Goal: Task Accomplishment & Management: Use online tool/utility

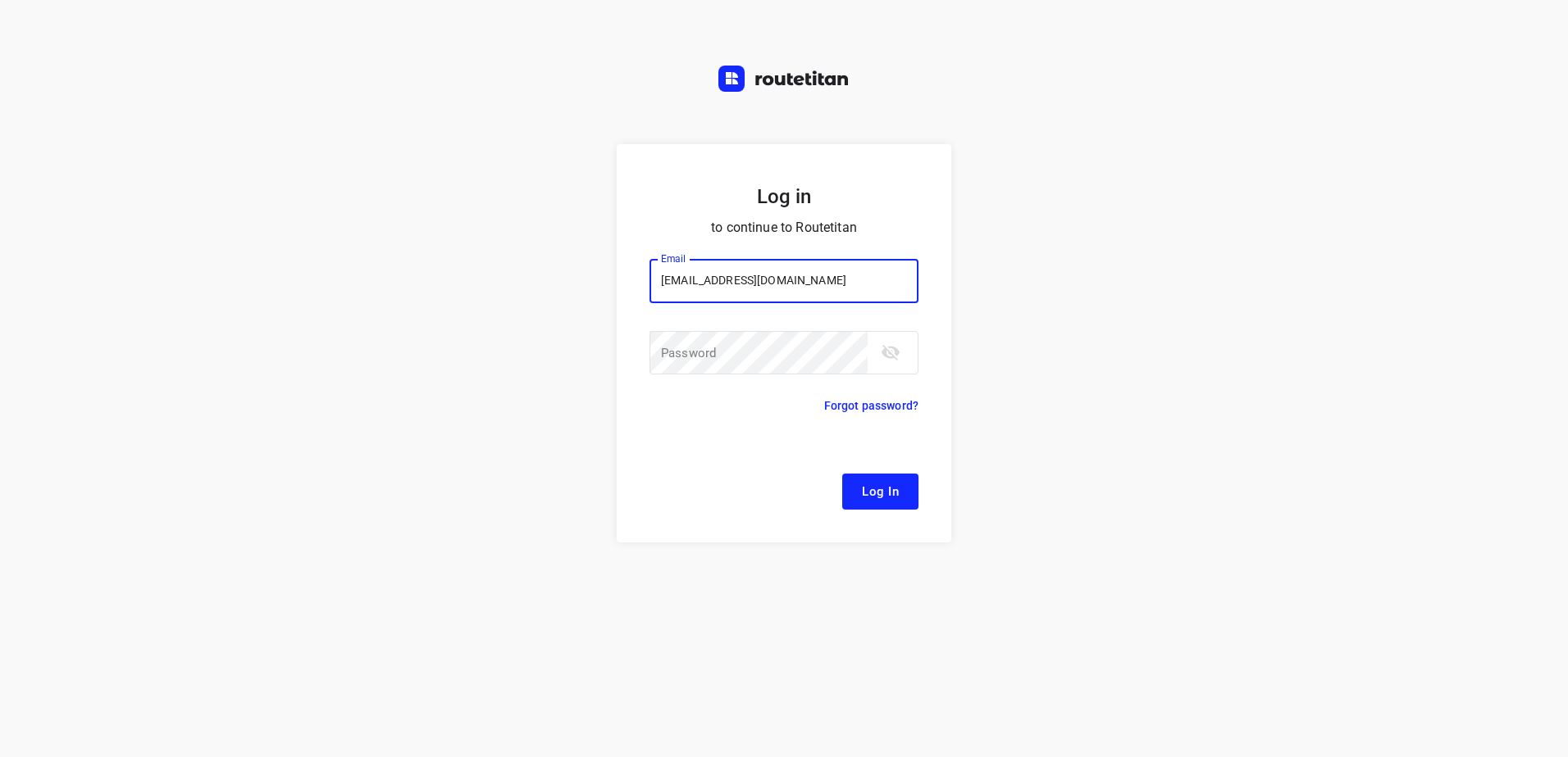
type input "[EMAIL_ADDRESS][DOMAIN_NAME]"
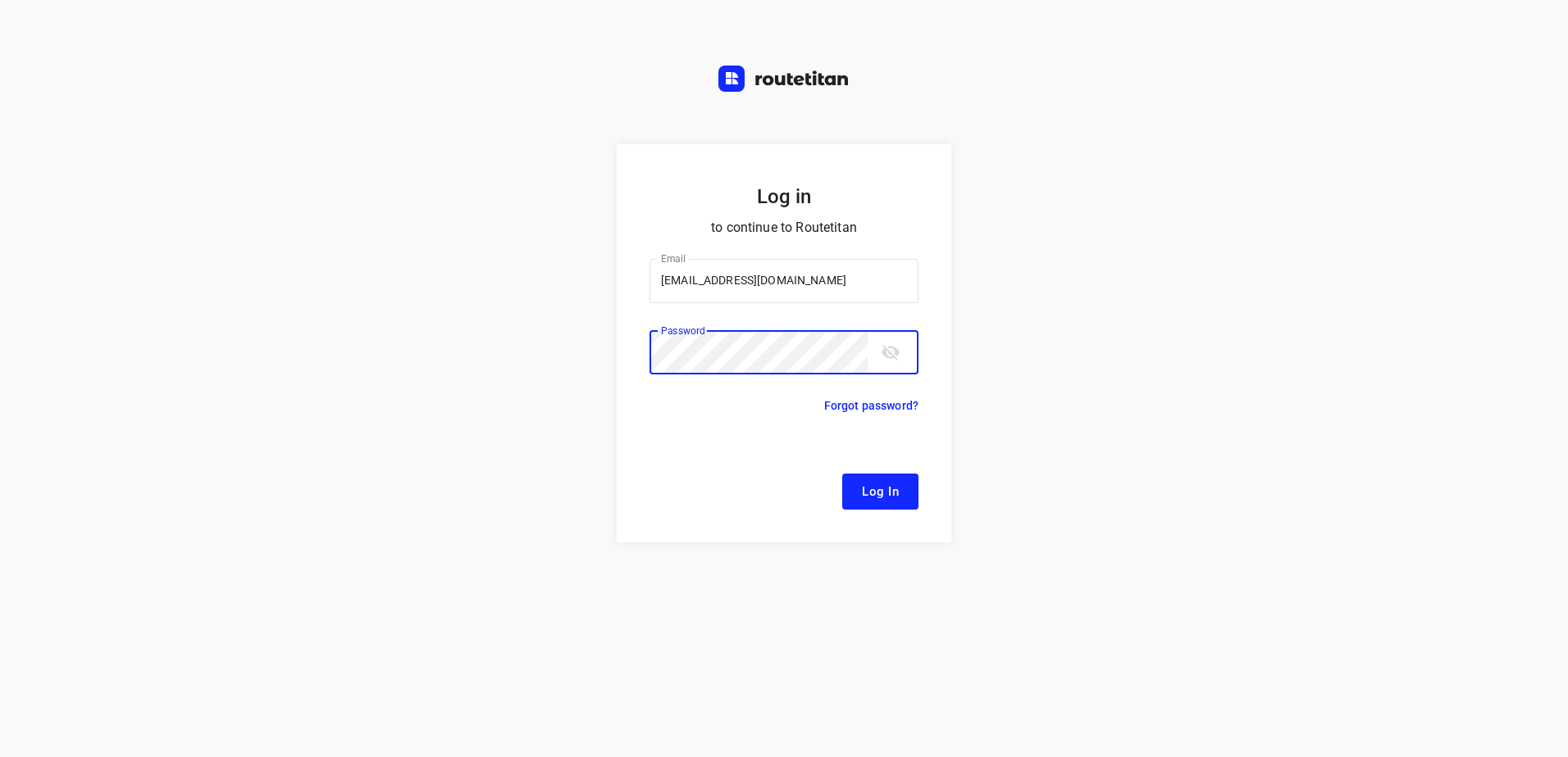
click at [842, 474] on button "Log In" at bounding box center [880, 492] width 76 height 36
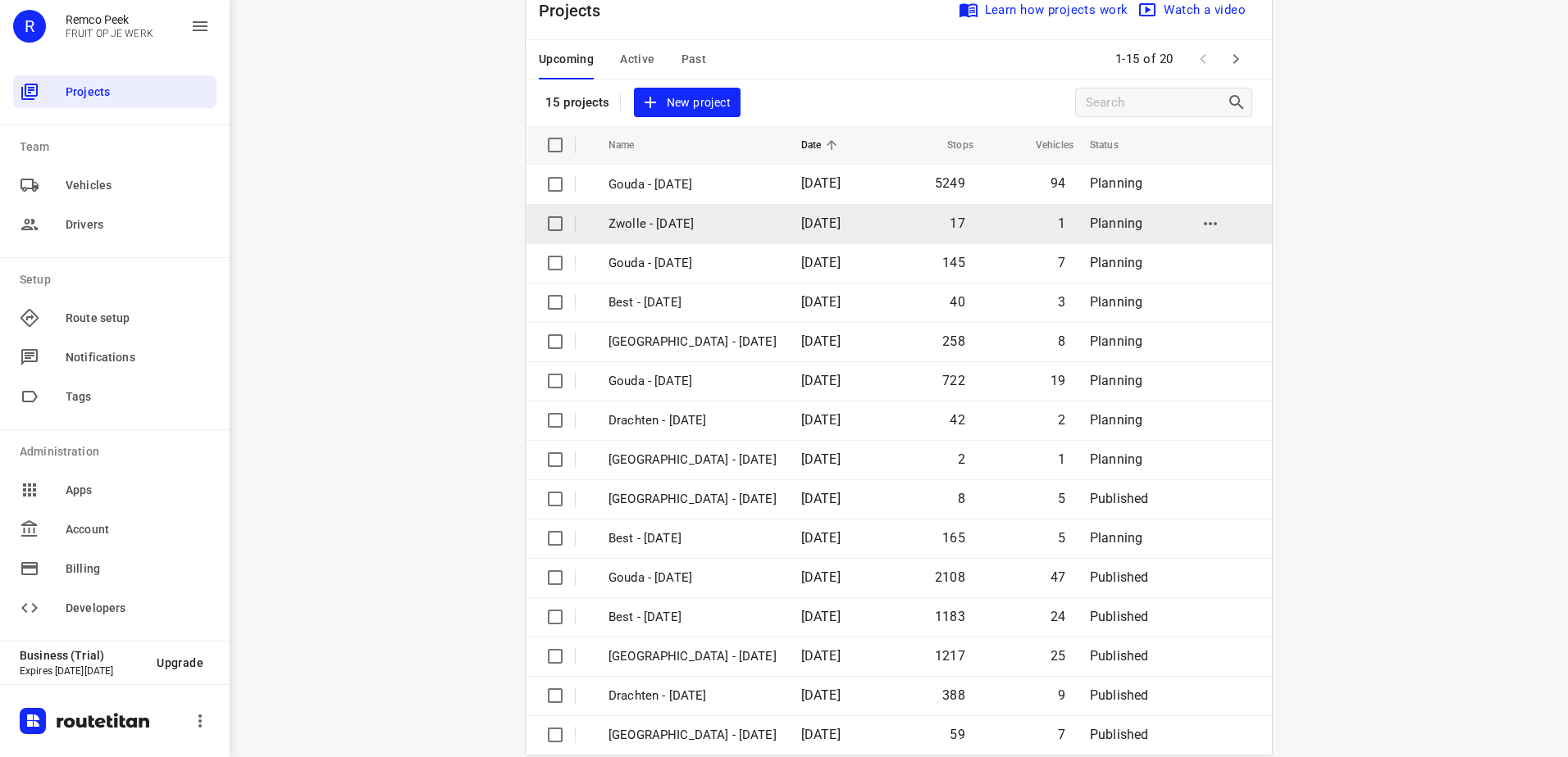
scroll to position [71, 0]
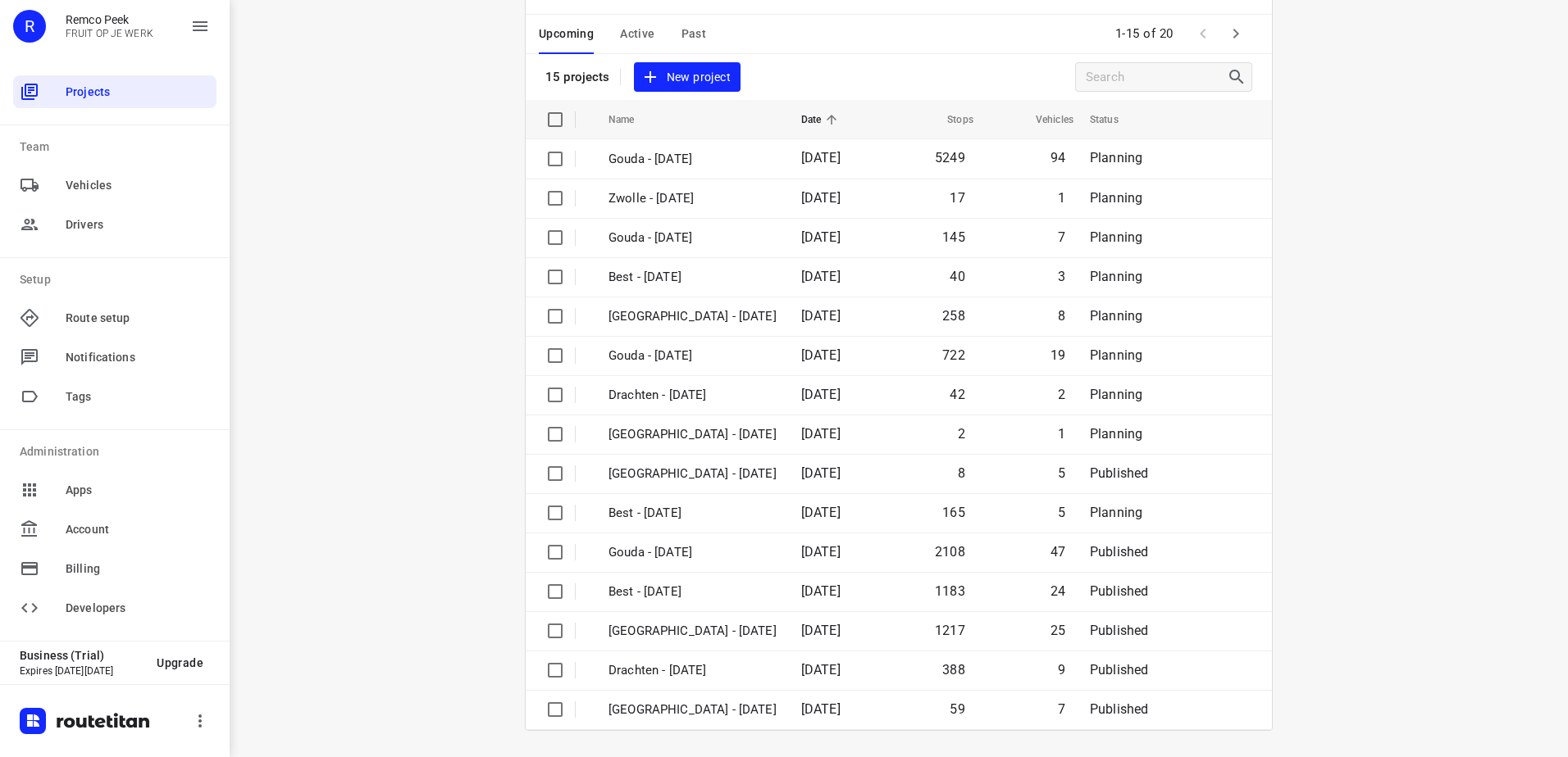
click at [620, 35] on span "Active" at bounding box center [637, 34] width 35 height 21
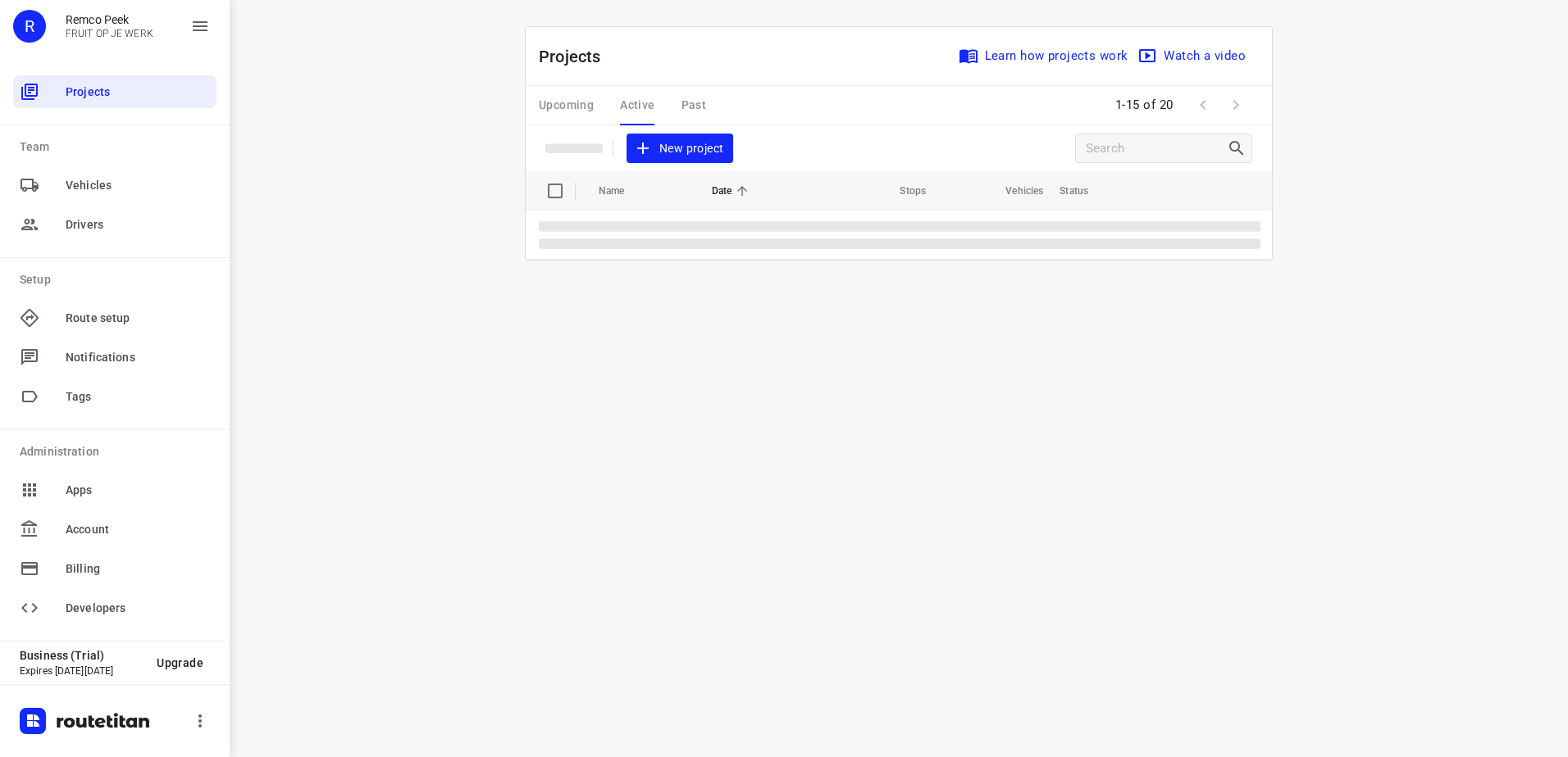
scroll to position [0, 0]
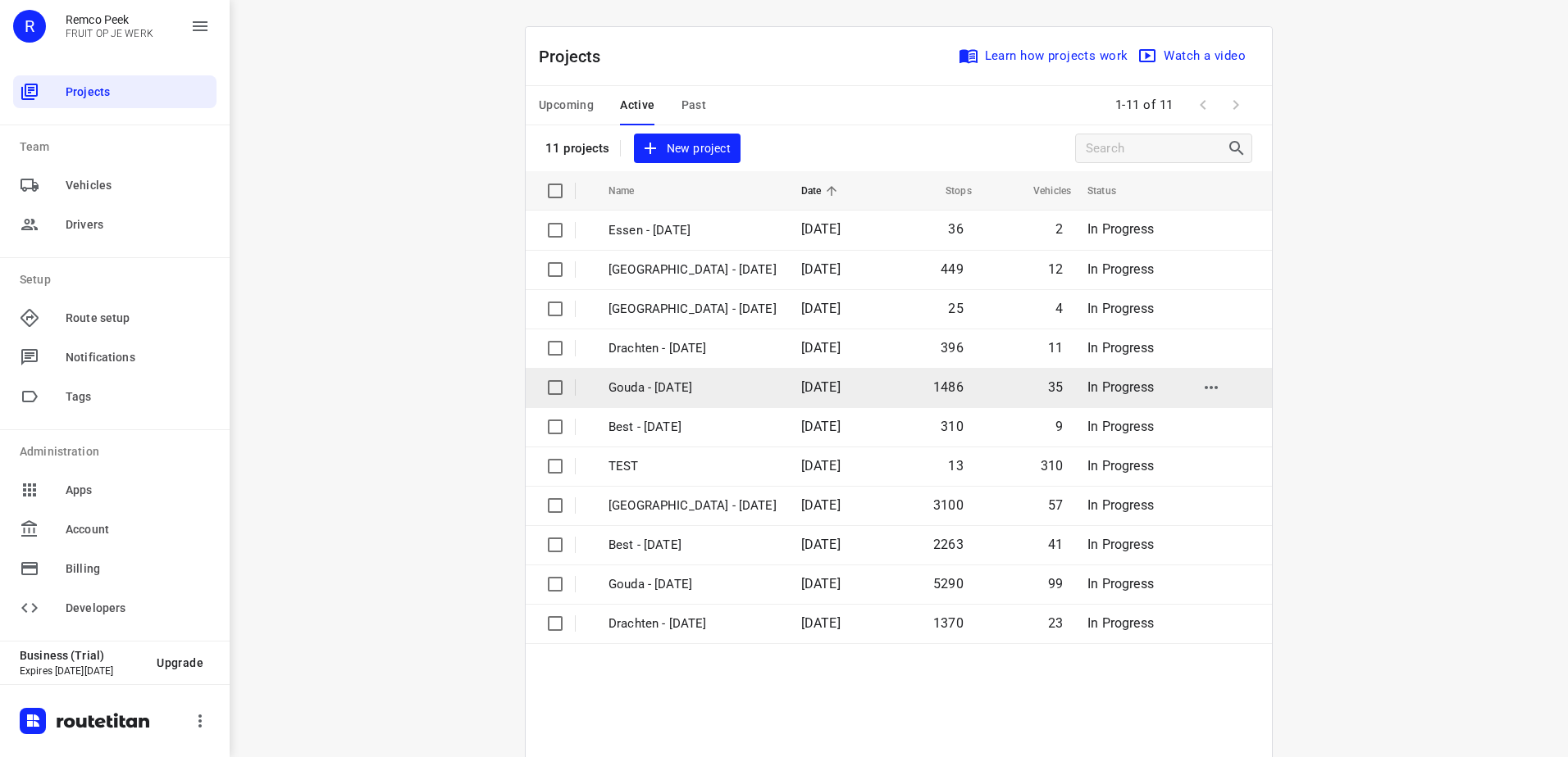
click at [685, 387] on p "Gouda - [DATE]" at bounding box center [693, 388] width 168 height 19
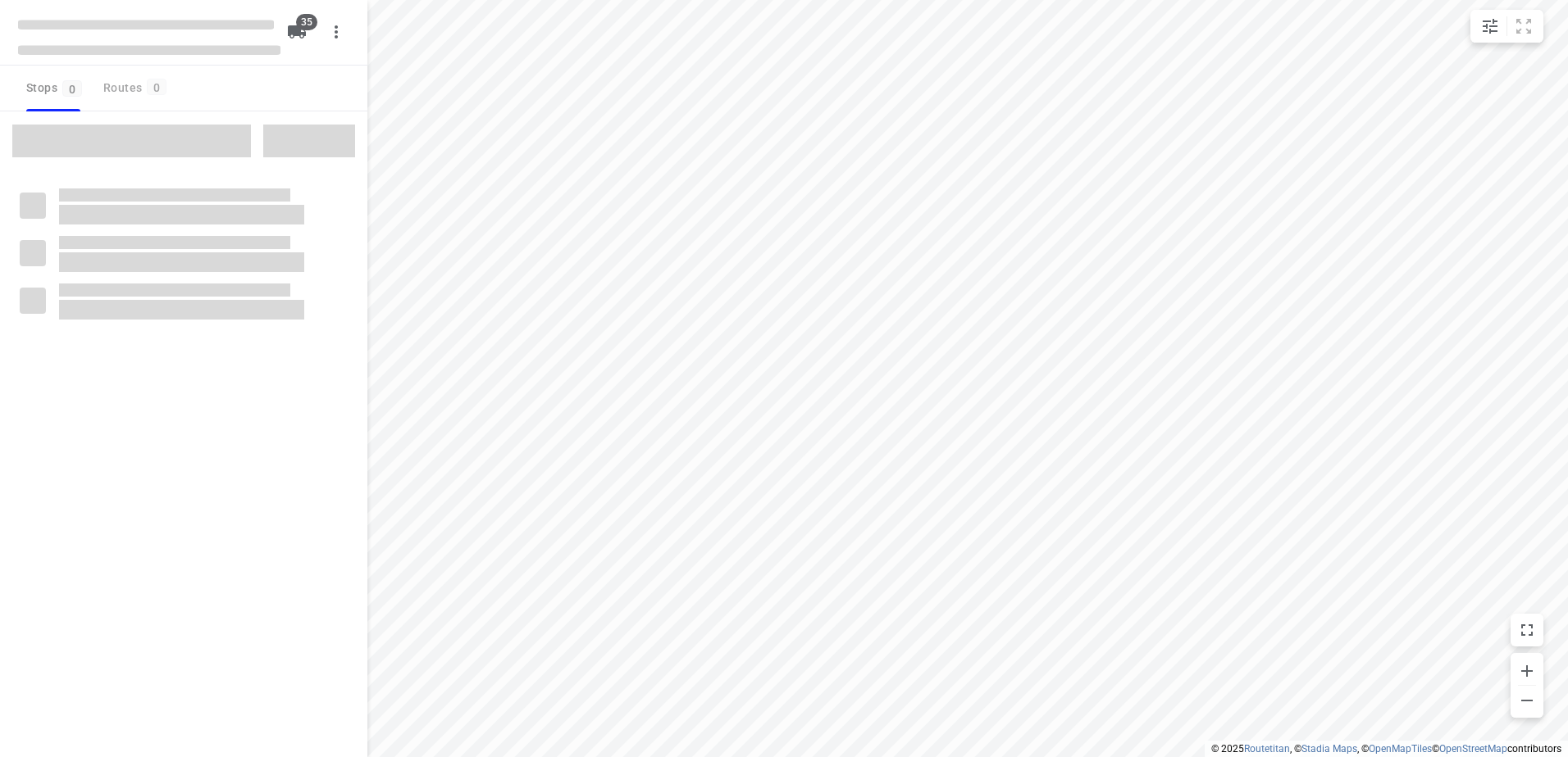
checkbox input "true"
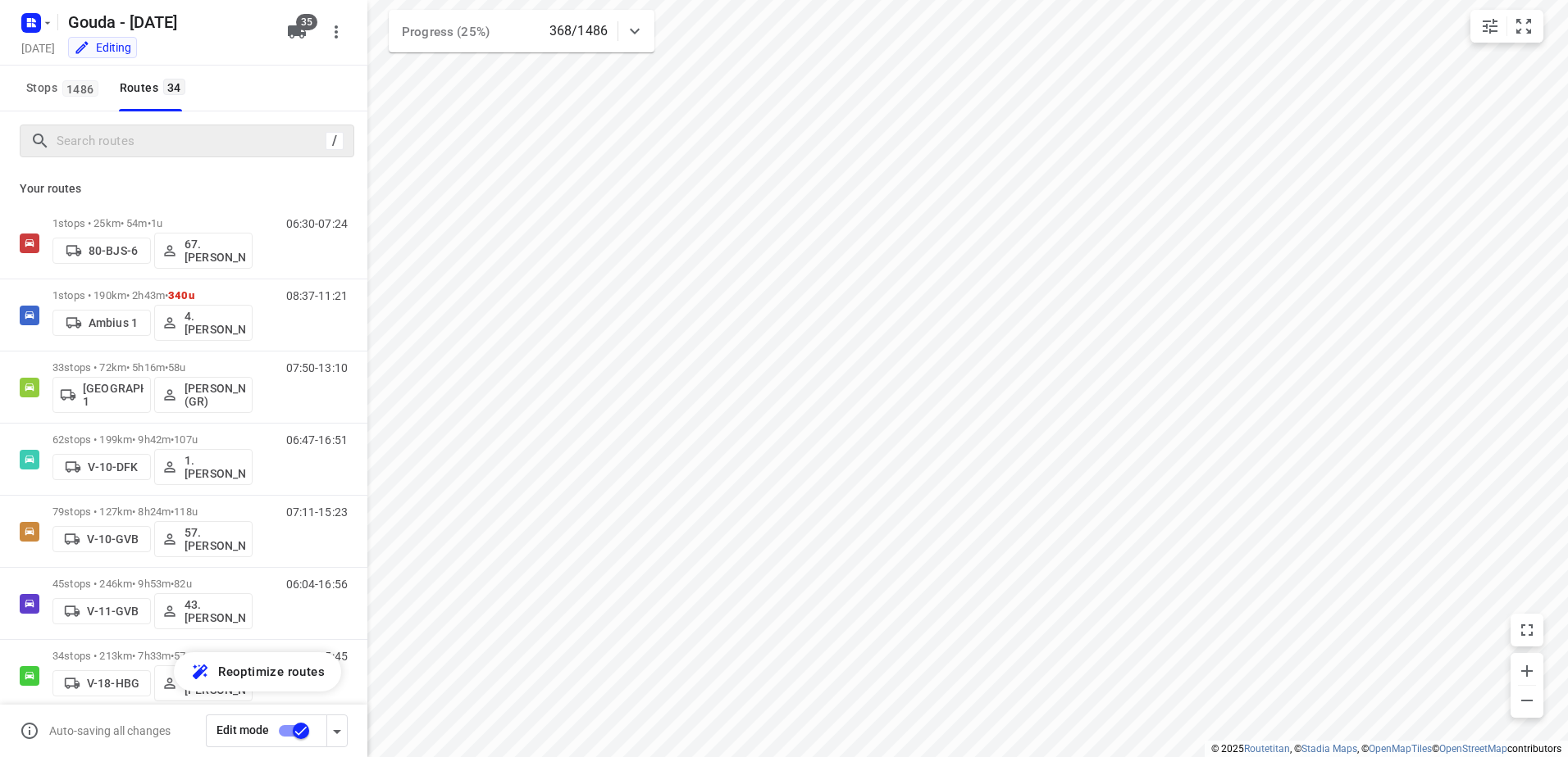
click at [215, 154] on div "/" at bounding box center [187, 141] width 335 height 33
drag, startPoint x: 222, startPoint y: 150, endPoint x: 218, endPoint y: 158, distance: 8.9
click at [220, 156] on div "/" at bounding box center [187, 141] width 335 height 33
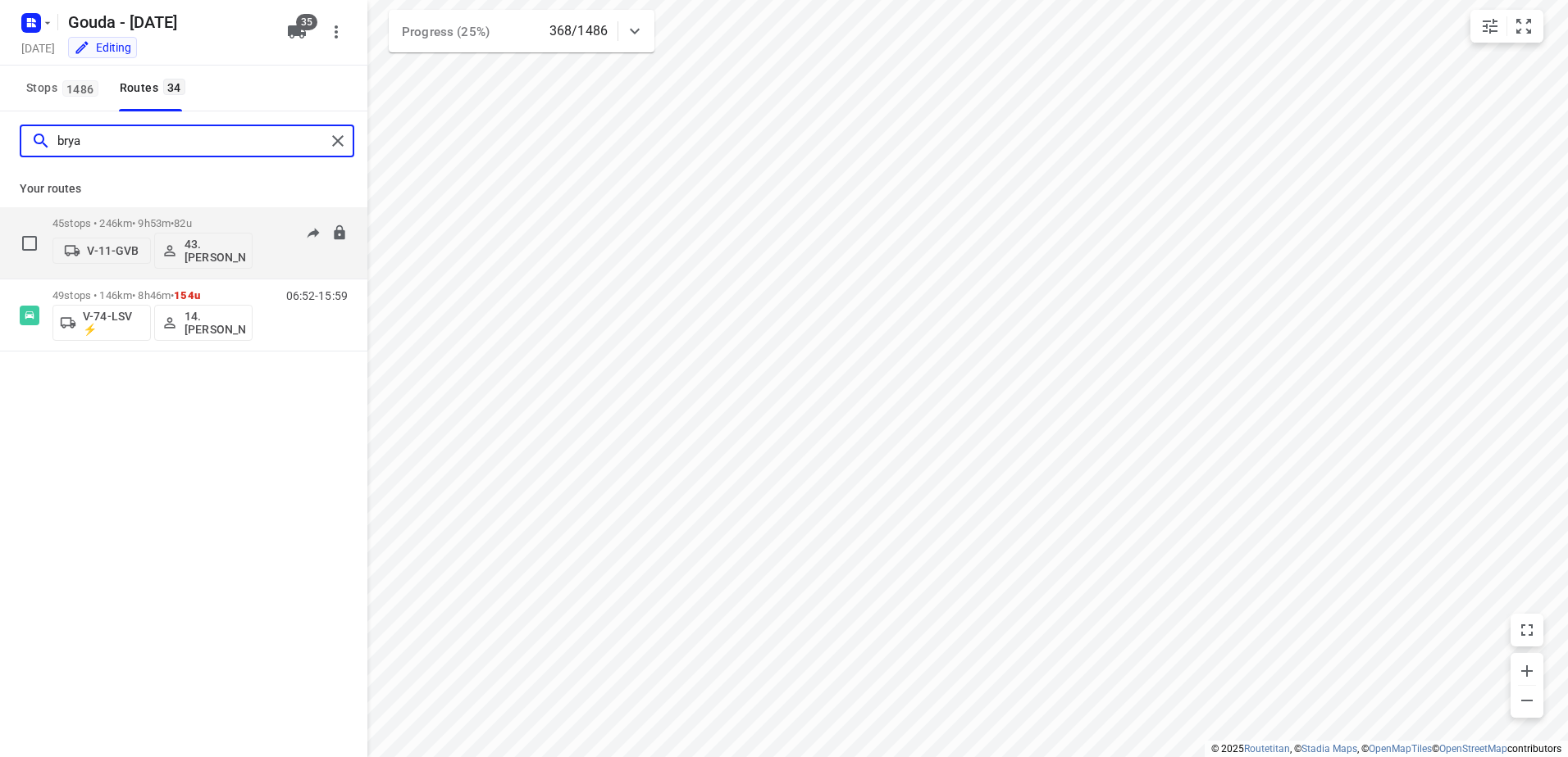
type input "brya"
click at [221, 218] on p "45 stops • 246km • 9h53m • 82u" at bounding box center [153, 224] width 200 height 13
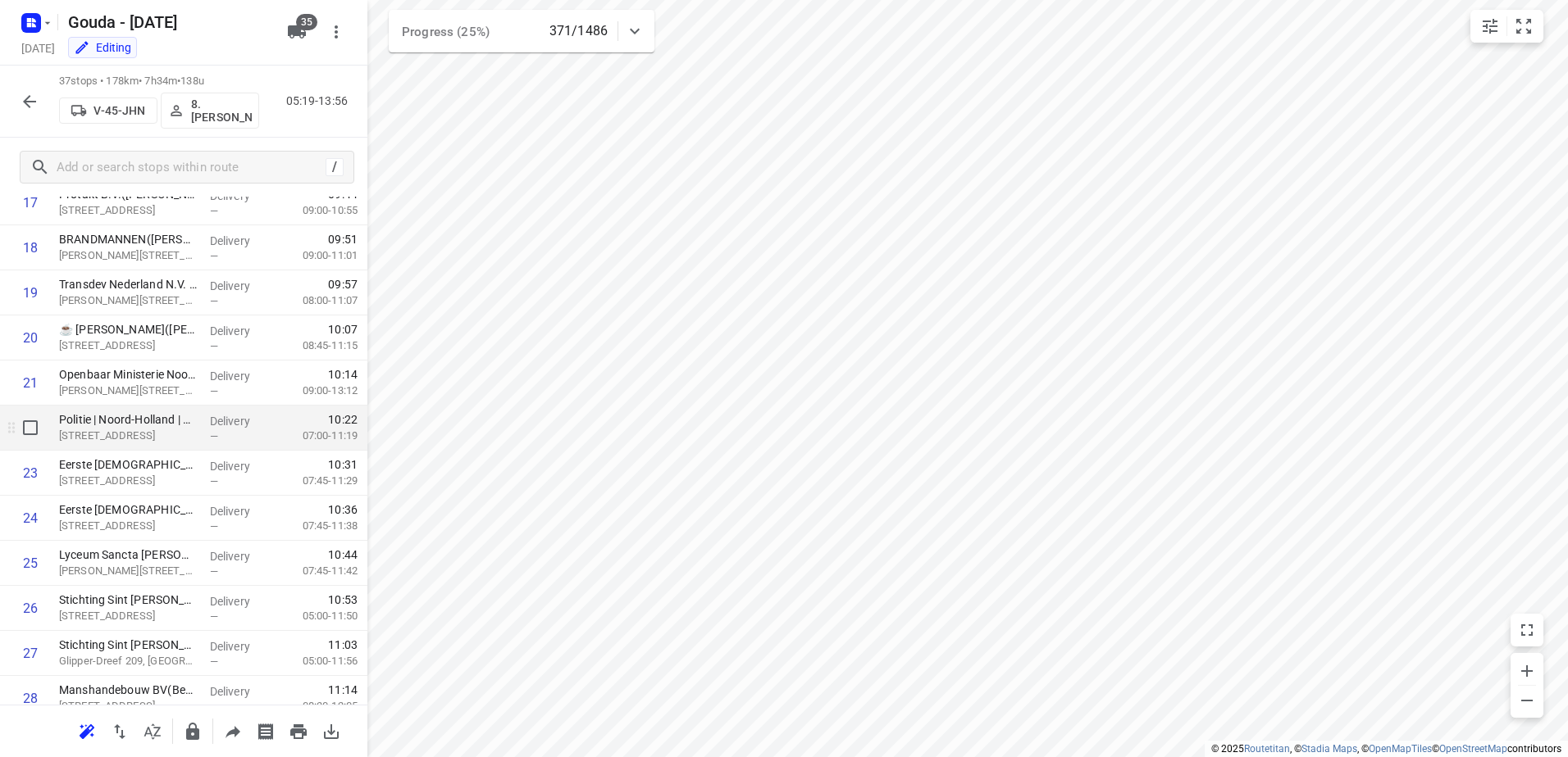
scroll to position [1287, 0]
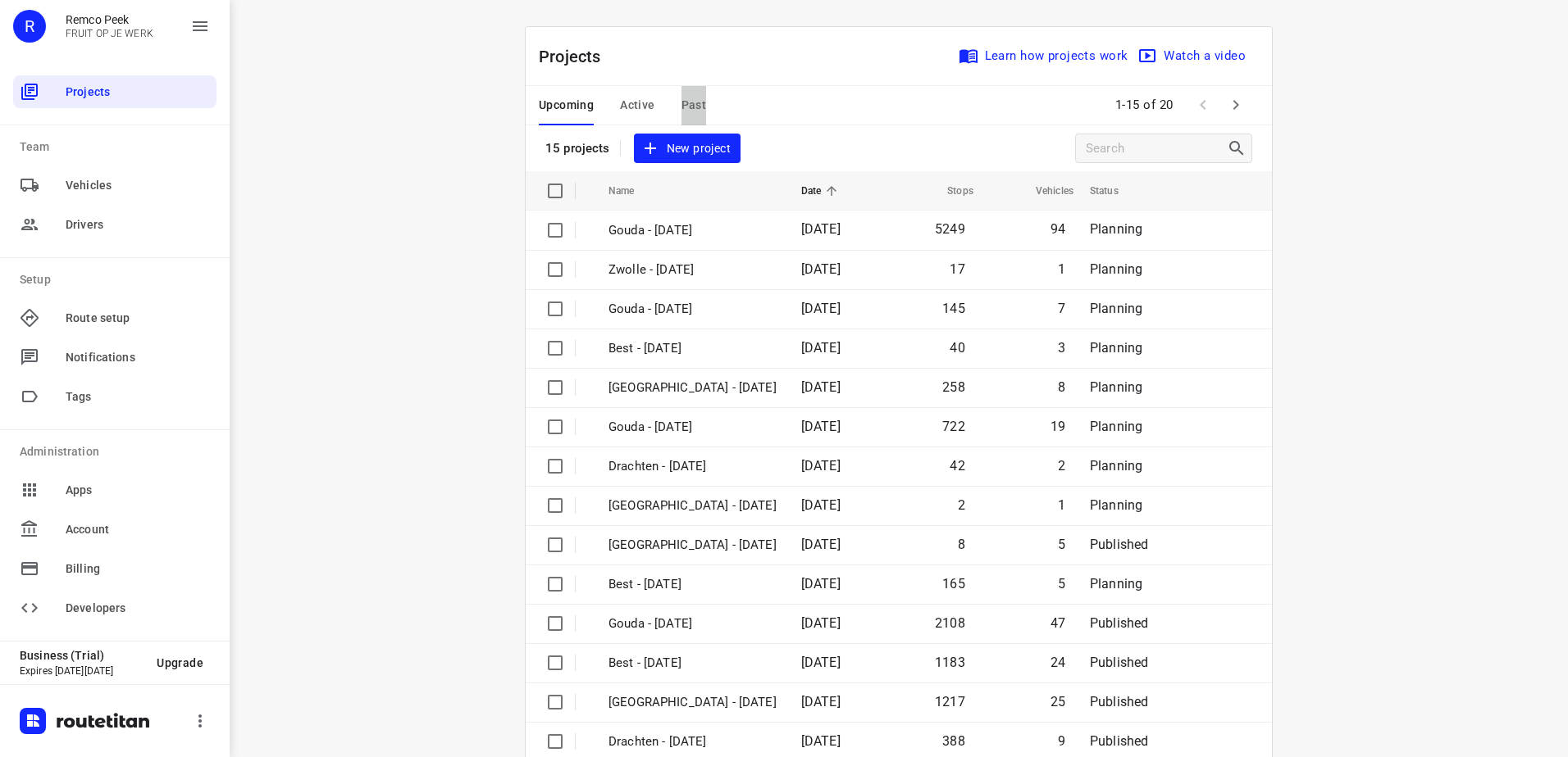
click at [682, 103] on span "Past" at bounding box center [694, 106] width 25 height 21
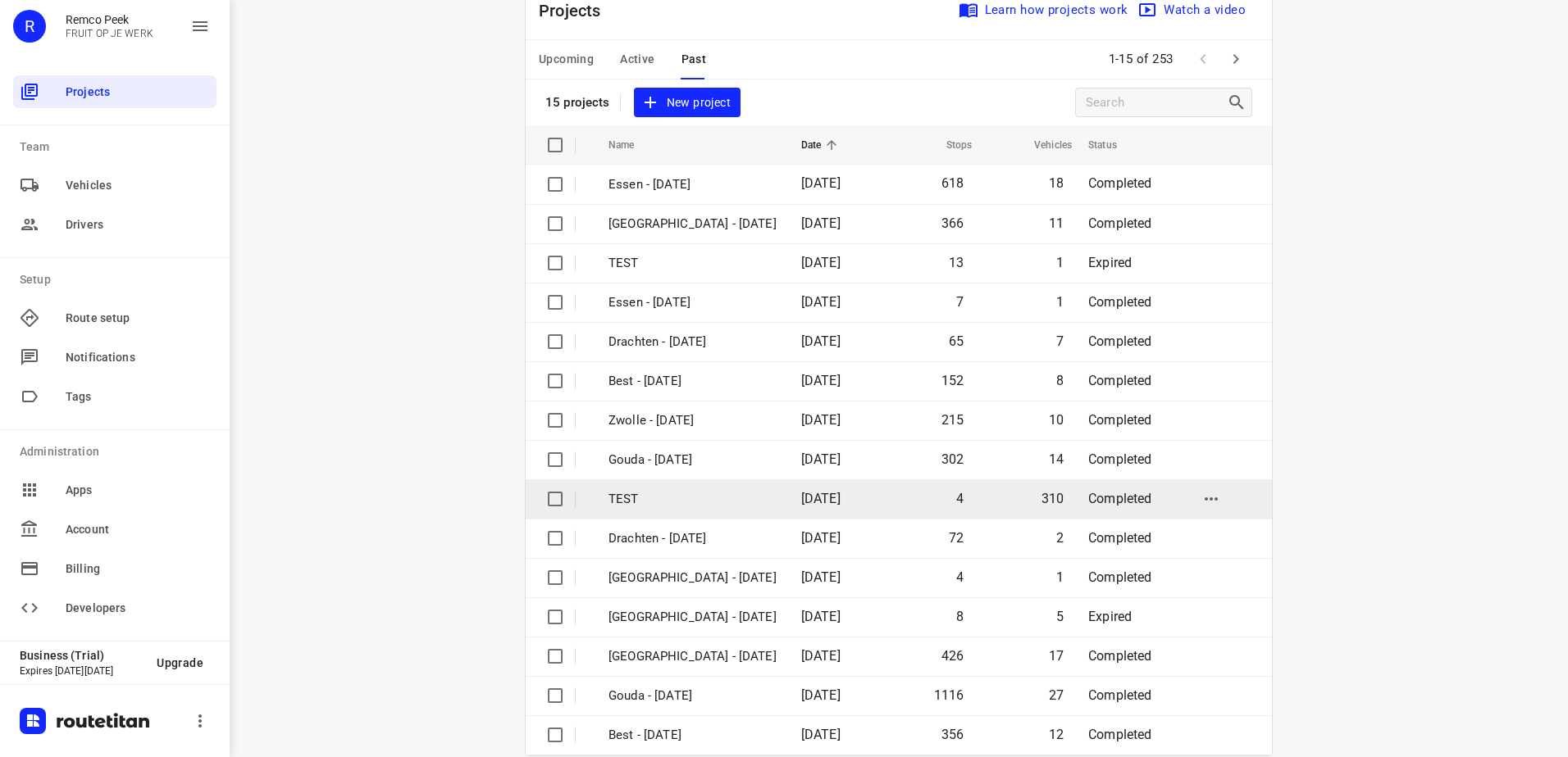
scroll to position [71, 0]
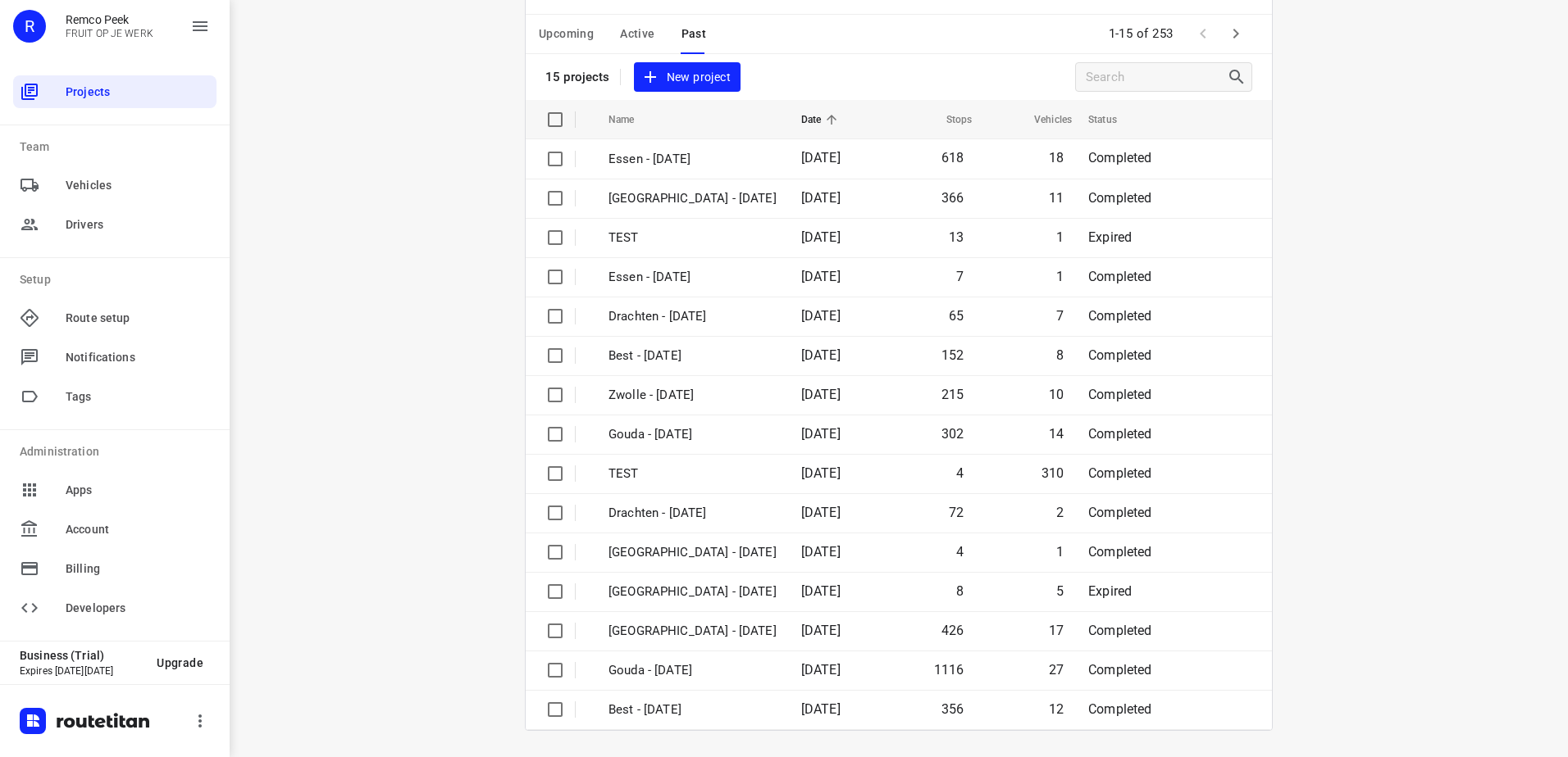
click at [633, 28] on span "Active" at bounding box center [637, 34] width 35 height 21
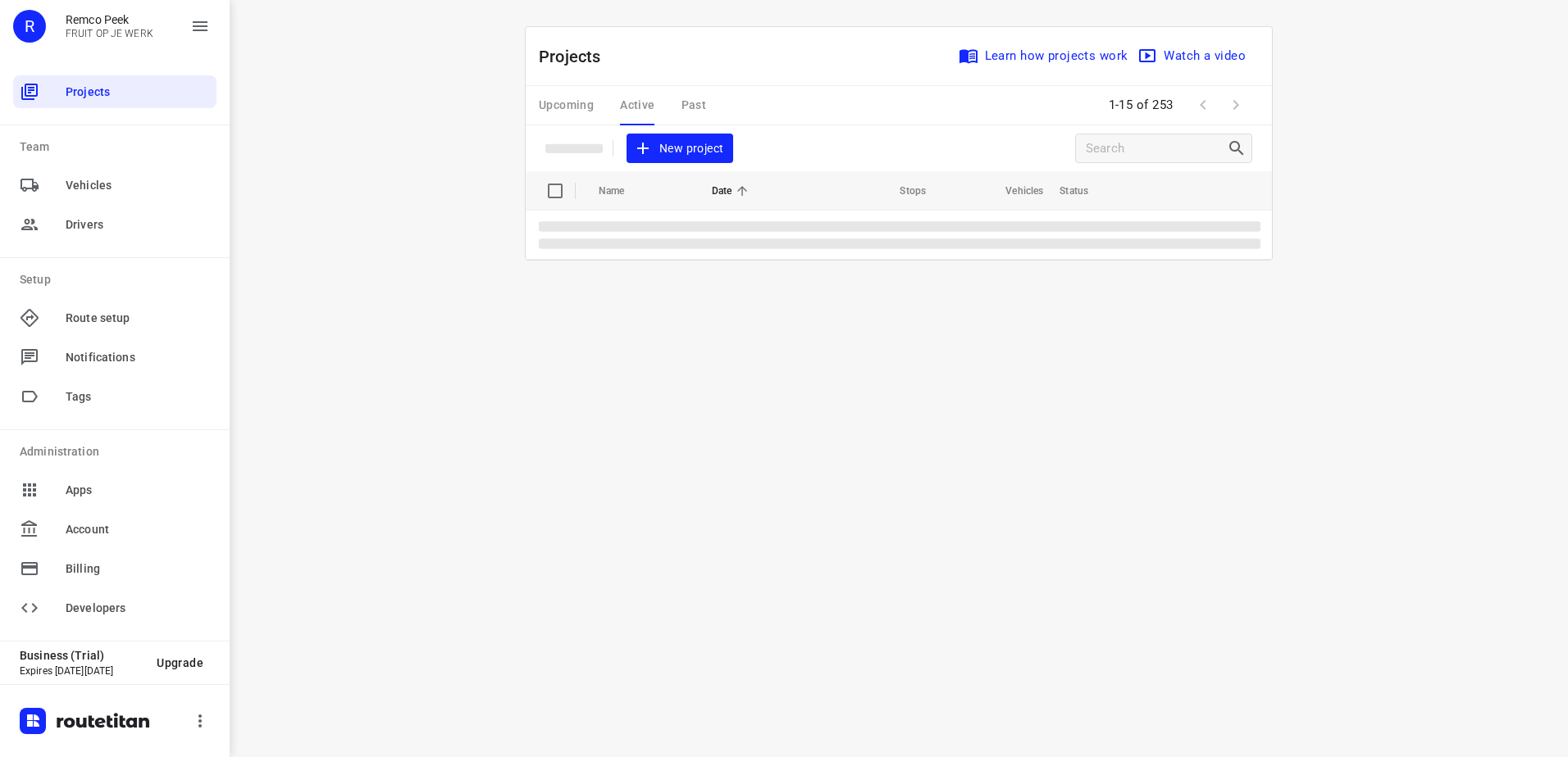
scroll to position [0, 0]
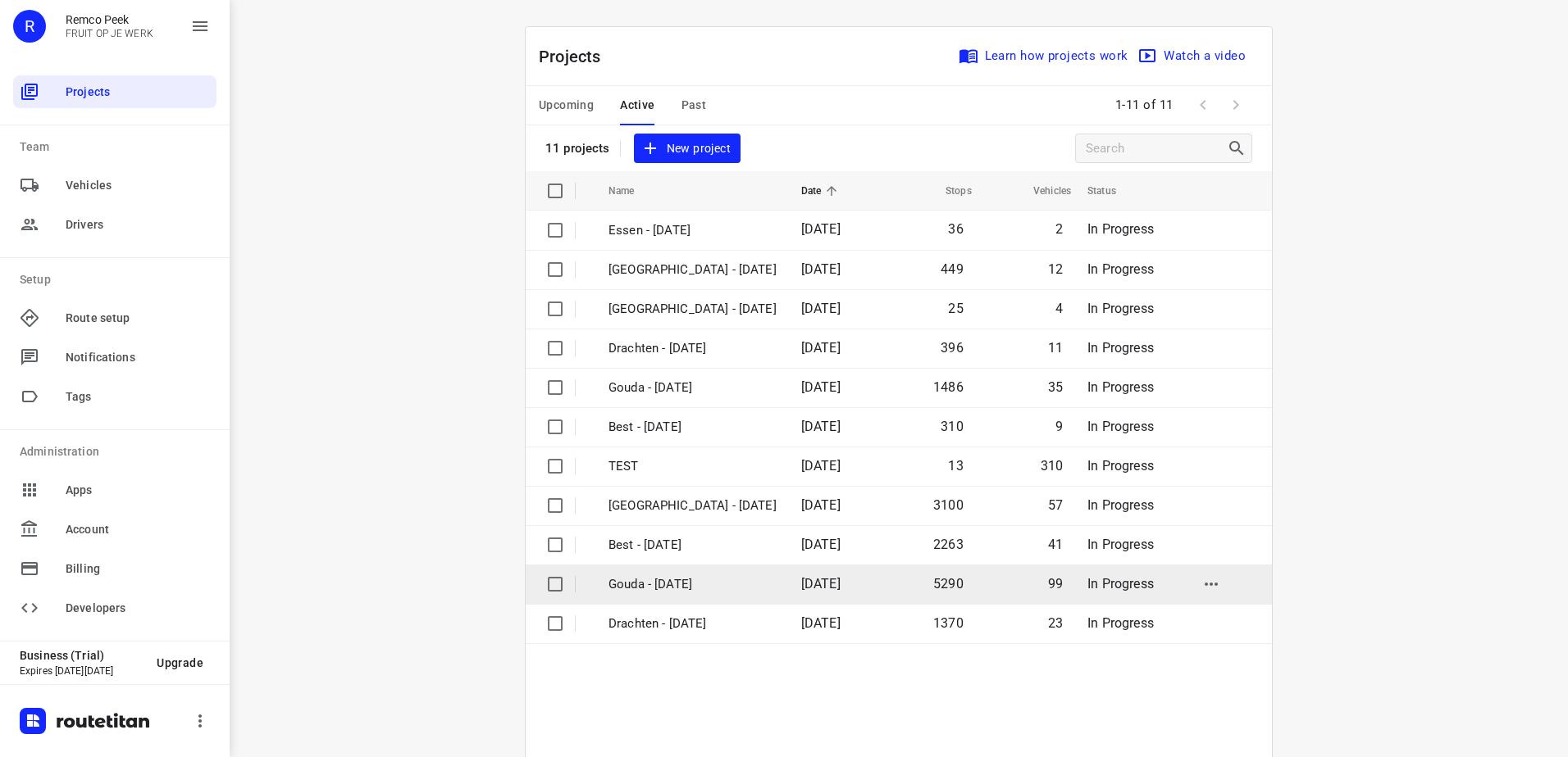
click at [725, 597] on td "Gouda - [DATE]" at bounding box center [689, 584] width 196 height 39
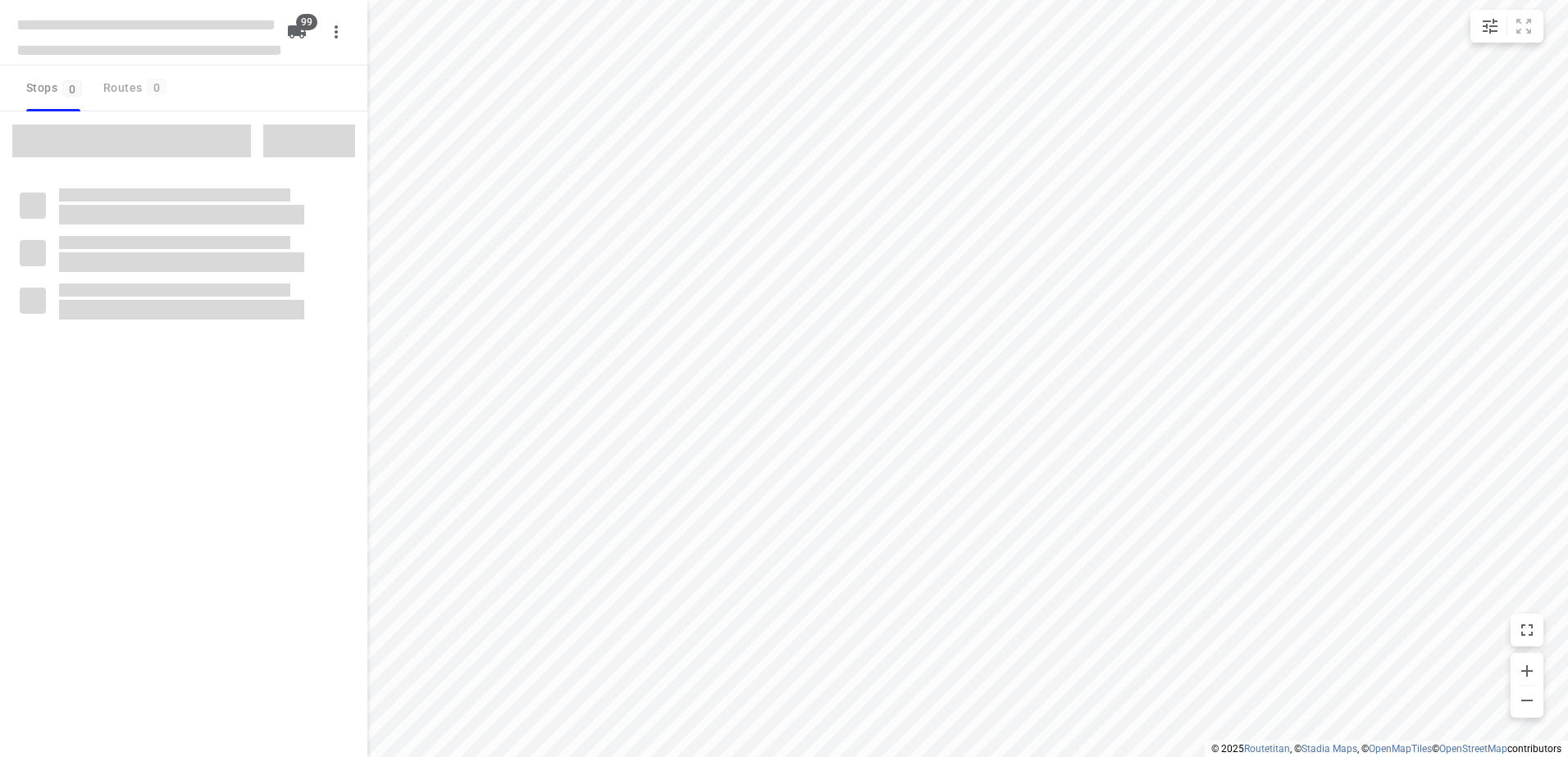
checkbox input "true"
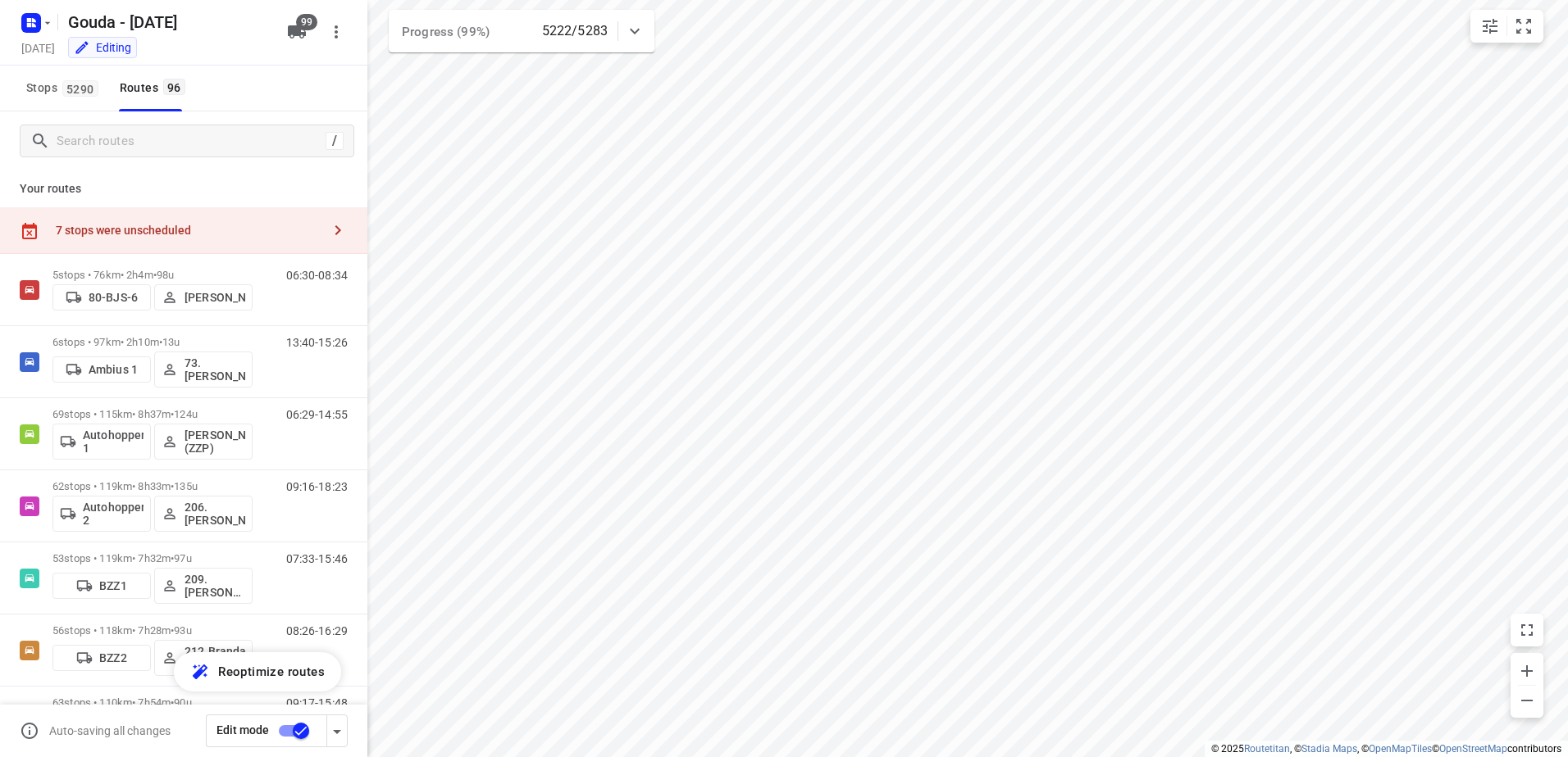
click at [187, 123] on div "/" at bounding box center [184, 141] width 368 height 59
click at [193, 139] on input "Search routes" at bounding box center [191, 141] width 268 height 25
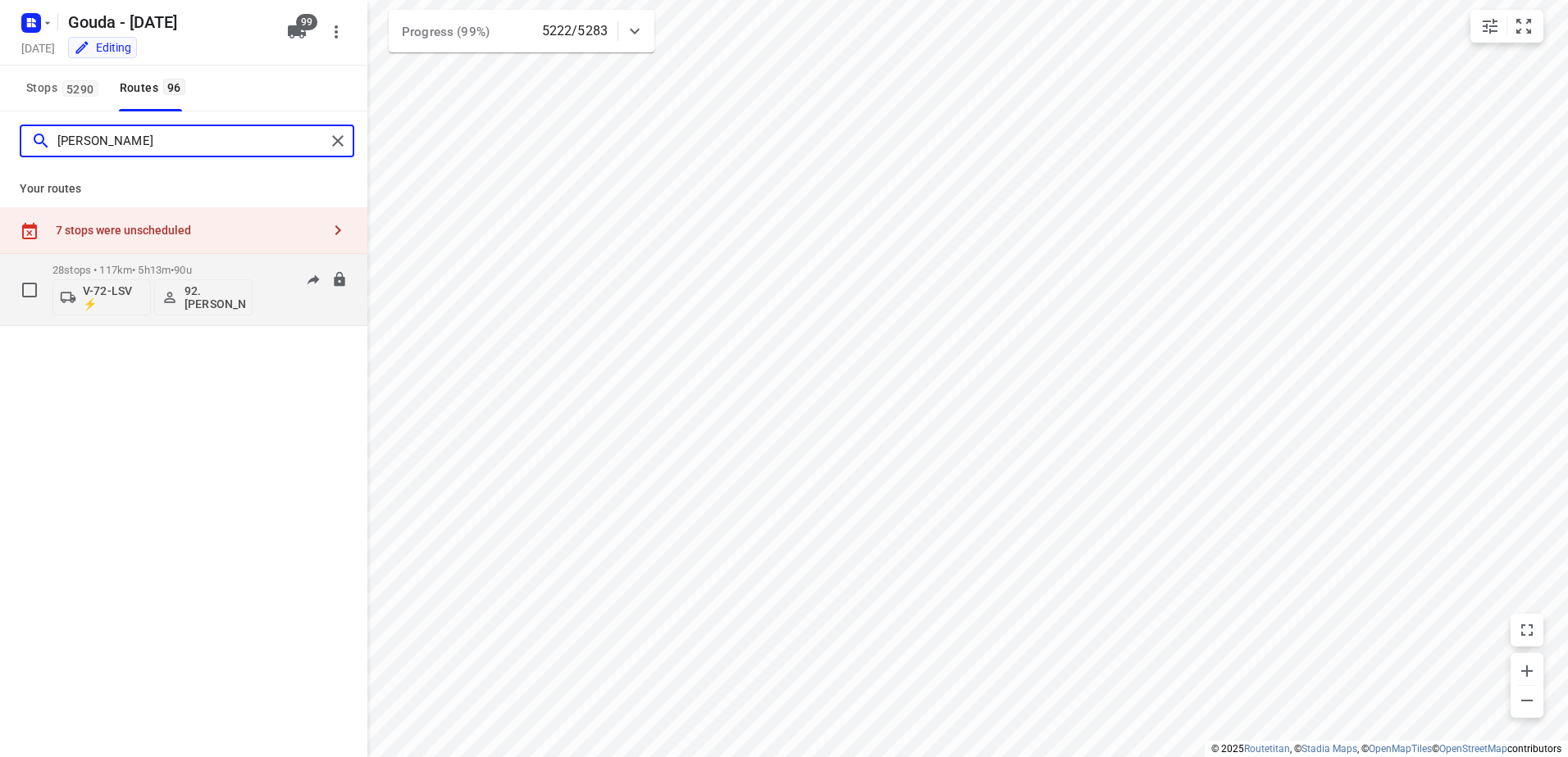
type input "[PERSON_NAME]"
click at [191, 267] on span "90u" at bounding box center [182, 270] width 17 height 13
